Goal: Task Accomplishment & Management: Complete application form

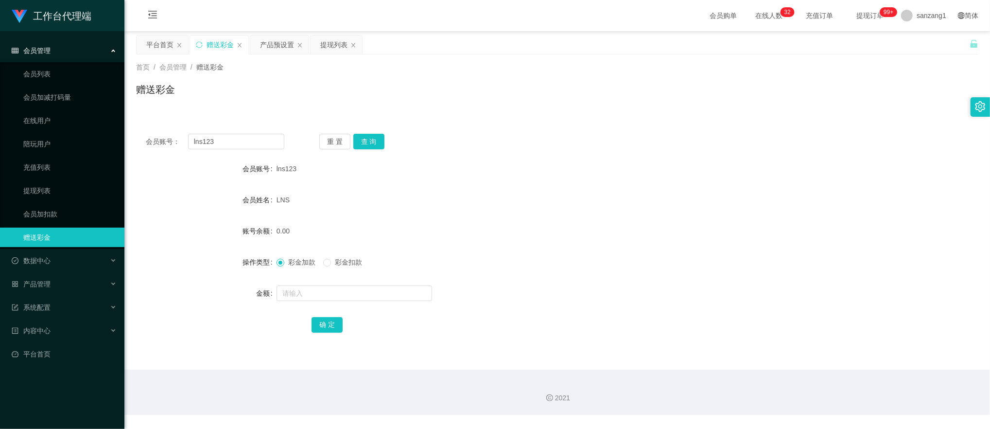
click at [126, 117] on main "关闭左侧 关闭右侧 关闭其它 刷新页面 平台首页 赠送彩金 产品预设置 提现列表 首页 / 会员管理 / 赠送彩金 / 赠送彩金 会员账号： lns123 重…" at bounding box center [556, 200] width 865 height 338
click at [362, 137] on button "查 询" at bounding box center [368, 142] width 31 height 16
click at [166, 195] on main "关闭左侧 关闭右侧 关闭其它 刷新页面 平台首页 赠送彩金 产品预设置 提现列表 首页 / 会员管理 / 赠送彩金 / 赠送彩金 会员账号： 83162126…" at bounding box center [556, 200] width 865 height 338
drag, startPoint x: 224, startPoint y: 137, endPoint x: 140, endPoint y: 123, distance: 85.6
click at [140, 124] on div "会员账号： 83162126 重 置 查 询 会员账号 lns123 会员姓名 LNS 账号余额 0.00 操作类型 彩金加款 彩金扣款 金额 确 定" at bounding box center [557, 141] width 842 height 35
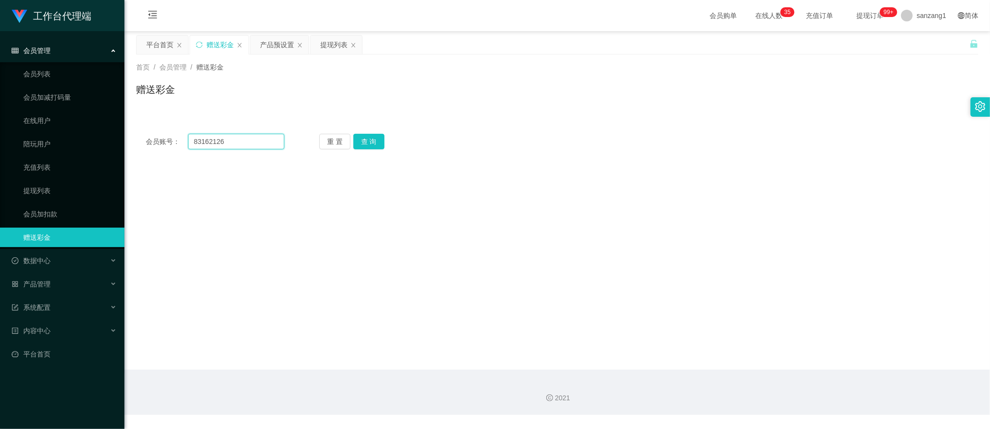
paste input "Alexng"
type input "Alexng"
click at [394, 140] on div "重 置 查 询" at bounding box center [388, 142] width 138 height 16
click at [380, 144] on button "查 询" at bounding box center [368, 142] width 31 height 16
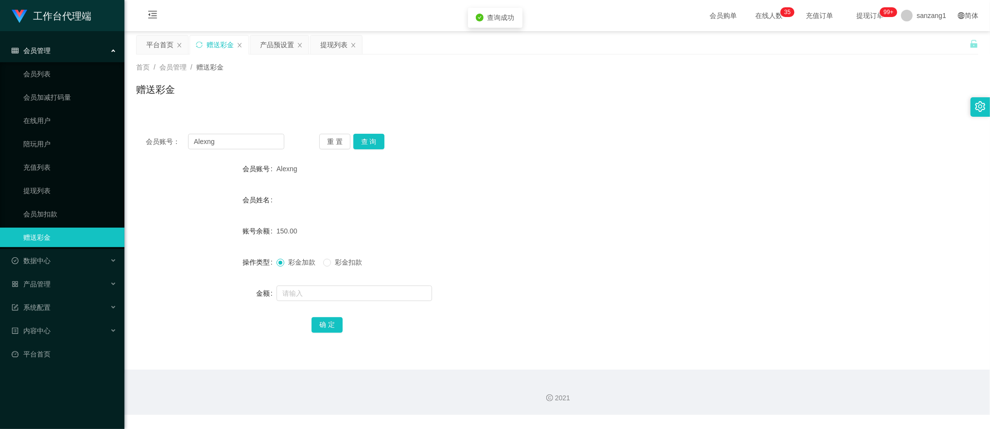
click at [335, 262] on span "彩金扣款" at bounding box center [348, 262] width 35 height 8
click at [301, 290] on input "text" at bounding box center [353, 293] width 155 height 16
type input "150"
click at [321, 321] on button "确 定" at bounding box center [326, 325] width 31 height 16
click at [287, 260] on span "彩金加款" at bounding box center [301, 262] width 35 height 8
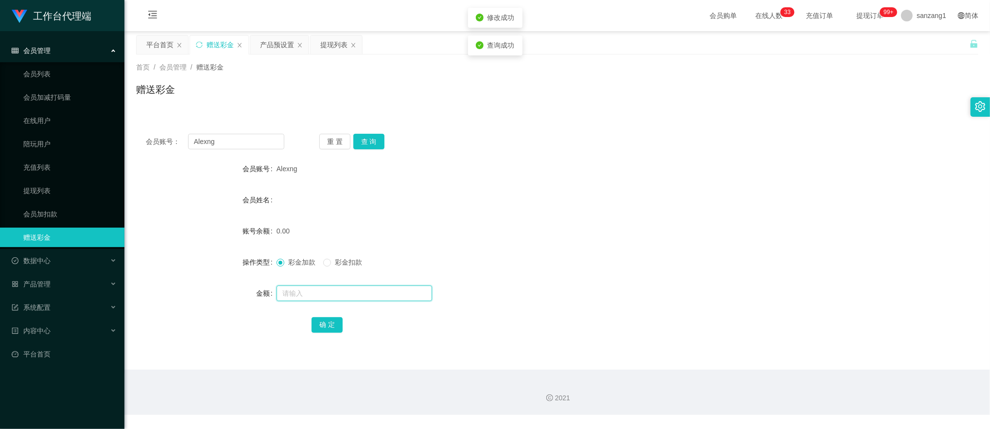
click at [306, 291] on input "text" at bounding box center [353, 293] width 155 height 16
type input "100"
click at [328, 328] on button "确 定" at bounding box center [326, 325] width 31 height 16
drag, startPoint x: 224, startPoint y: 147, endPoint x: 125, endPoint y: 120, distance: 102.3
click at [125, 120] on main "关闭左侧 关闭右侧 关闭其它 刷新页面 平台首页 赠送彩金 产品预设置 提现列表 首页 / 会员管理 / 赠送彩金 / 赠送彩金 会员账号： Alexng 重…" at bounding box center [556, 200] width 865 height 338
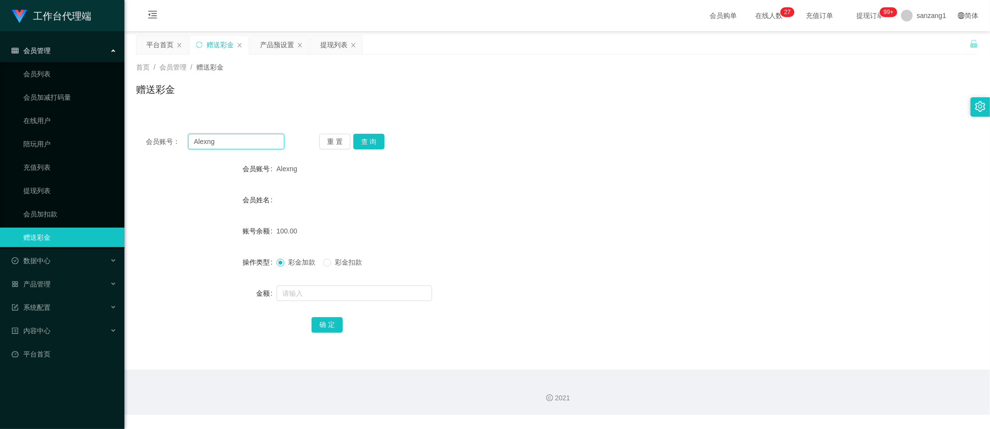
paste input "062380"
click at [361, 142] on button "查 询" at bounding box center [368, 142] width 31 height 16
click at [362, 144] on button "查 询" at bounding box center [368, 142] width 31 height 16
drag, startPoint x: 182, startPoint y: 170, endPoint x: 192, endPoint y: 167, distance: 11.0
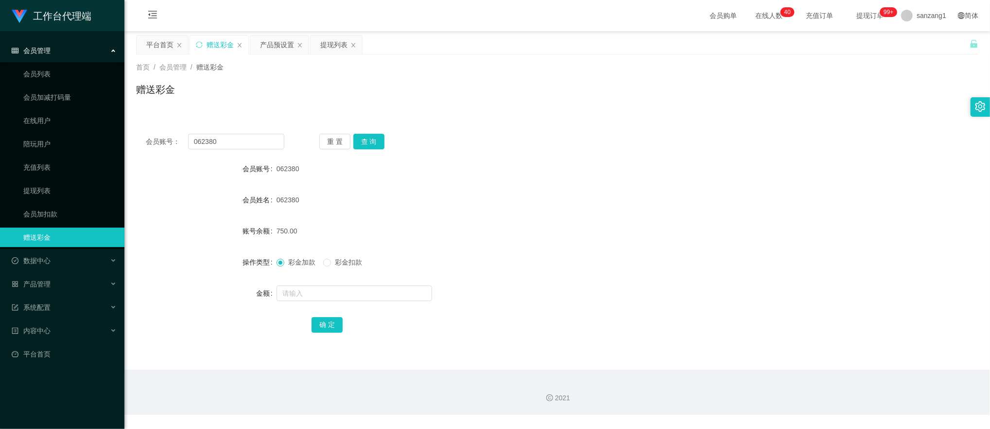
click at [182, 170] on div "会员账号" at bounding box center [206, 168] width 140 height 19
drag, startPoint x: 228, startPoint y: 144, endPoint x: 133, endPoint y: 132, distance: 96.0
click at [133, 132] on main "关闭左侧 关闭右侧 关闭其它 刷新页面 平台首页 赠送彩金 产品预设置 提现列表 首页 / 会员管理 / 赠送彩金 / 赠送彩金 会员账号： 062380 重…" at bounding box center [556, 200] width 865 height 338
paste input "Alexng"
type input "Alexng"
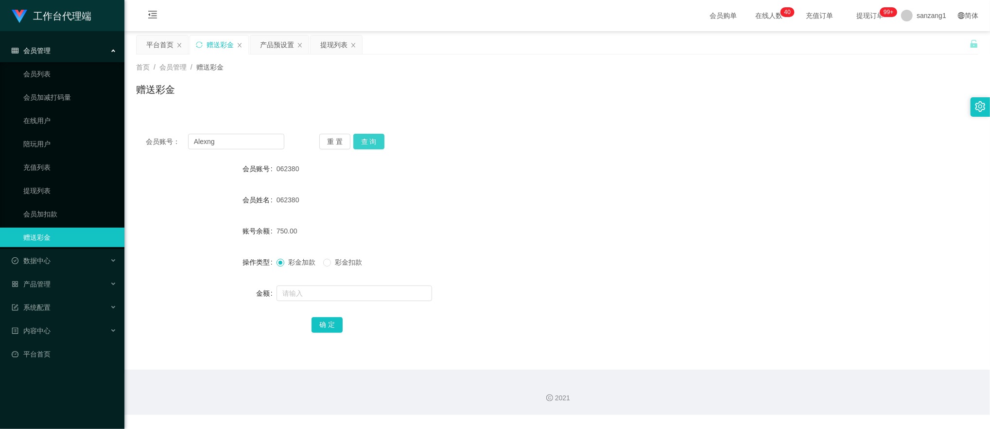
click at [376, 138] on button "查 询" at bounding box center [368, 142] width 31 height 16
click at [338, 265] on span "彩金扣款" at bounding box center [348, 262] width 35 height 8
click at [313, 289] on input "text" at bounding box center [353, 293] width 155 height 16
type input "130"
click at [322, 325] on button "确 定" at bounding box center [326, 325] width 31 height 16
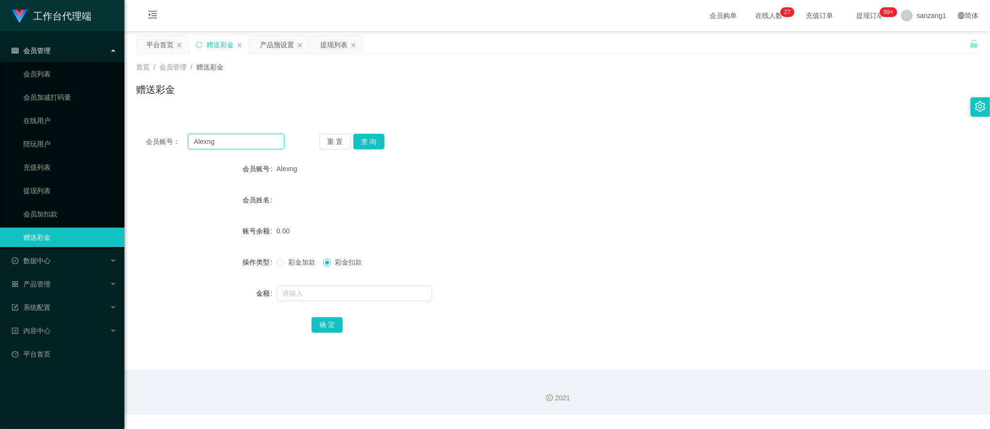
drag, startPoint x: 230, startPoint y: 137, endPoint x: 130, endPoint y: 127, distance: 100.6
click at [130, 127] on main "关闭左侧 关闭右侧 关闭其它 刷新页面 平台首页 赠送彩金 产品预设置 提现列表 首页 / 会员管理 / 赠送彩金 / 赠送彩金 会员账号： Alexng 重…" at bounding box center [556, 200] width 865 height 338
paste input "Gwp123"
type input "Gwp123"
click at [362, 135] on button "查 询" at bounding box center [368, 142] width 31 height 16
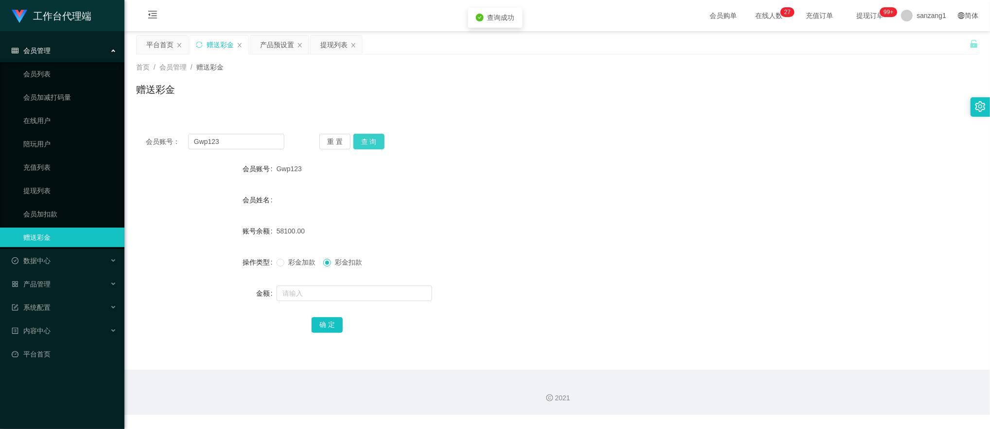
click at [362, 135] on button "查 询" at bounding box center [368, 142] width 31 height 16
